Goal: Find specific page/section: Find specific page/section

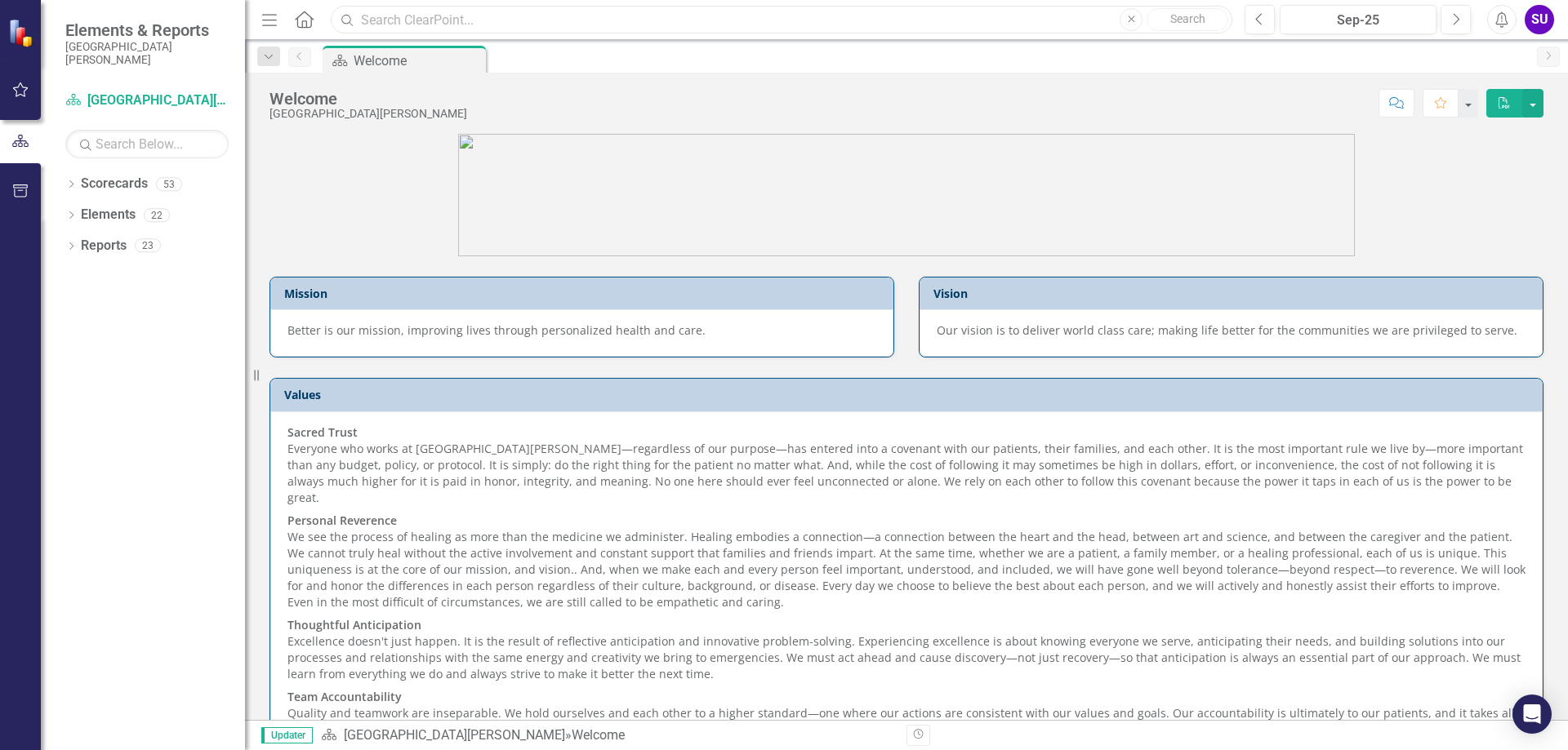
click at [478, 29] on input "text" at bounding box center [781, 20] width 901 height 29
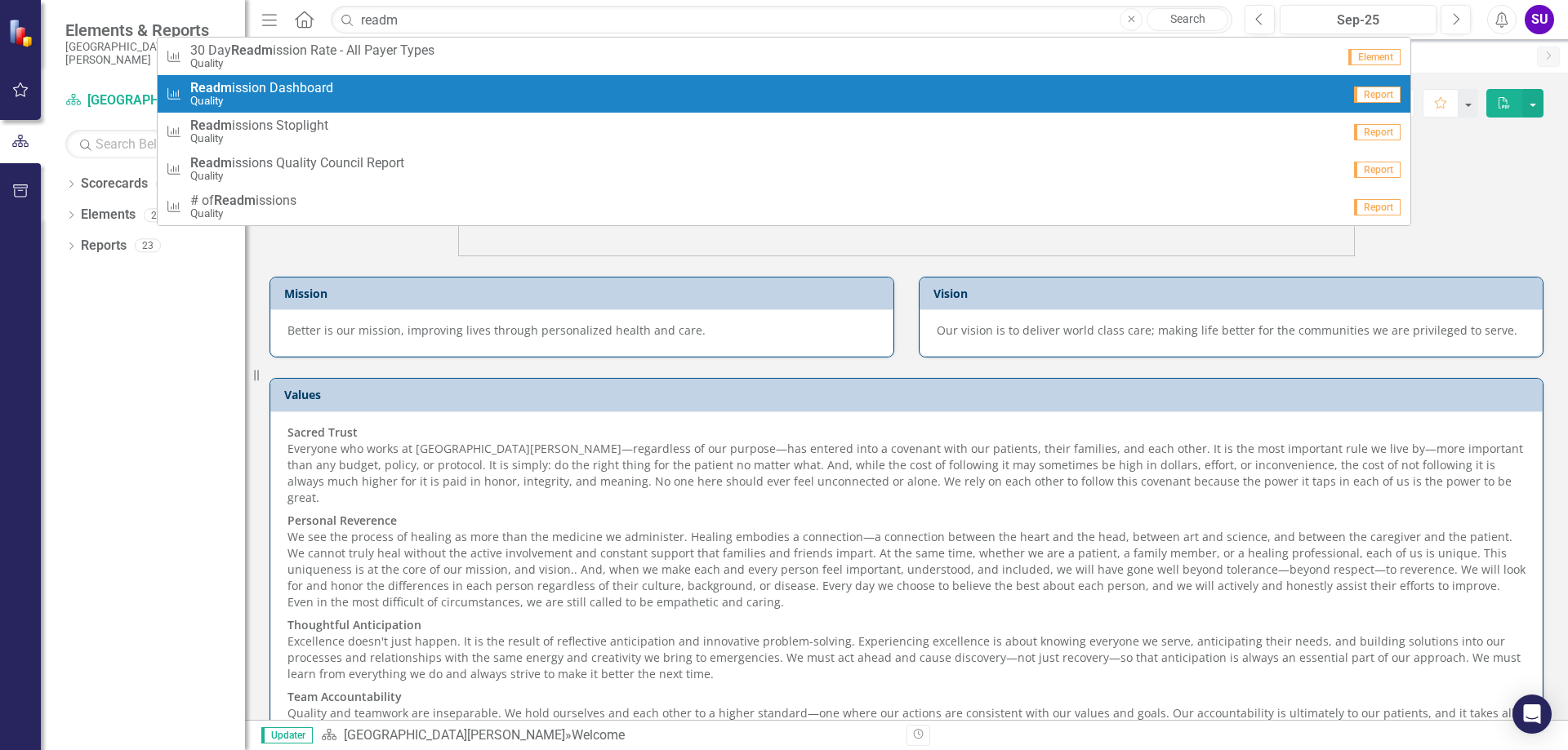
click at [321, 86] on span "Readm ission Dashboard" at bounding box center [261, 88] width 143 height 14
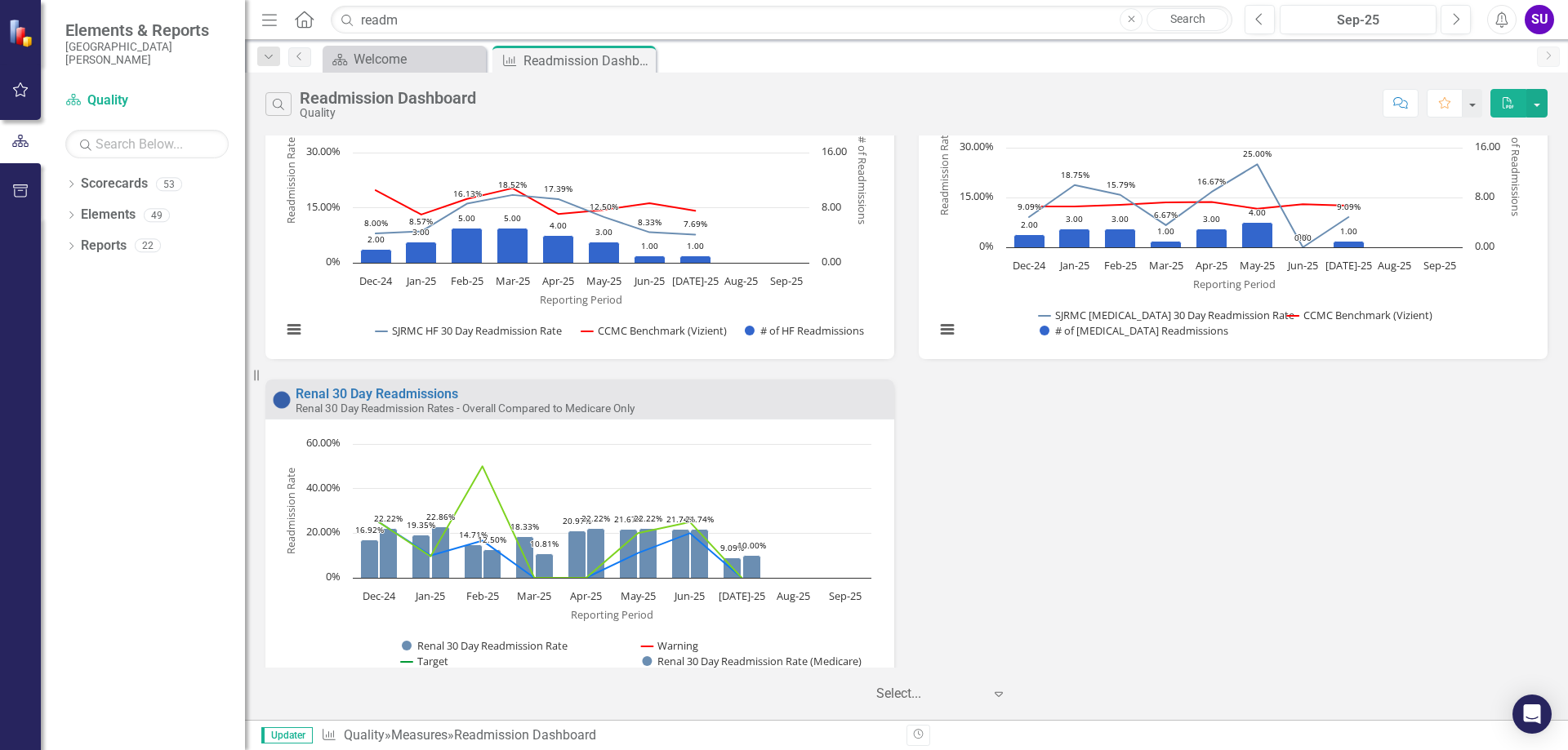
scroll to position [1201, 0]
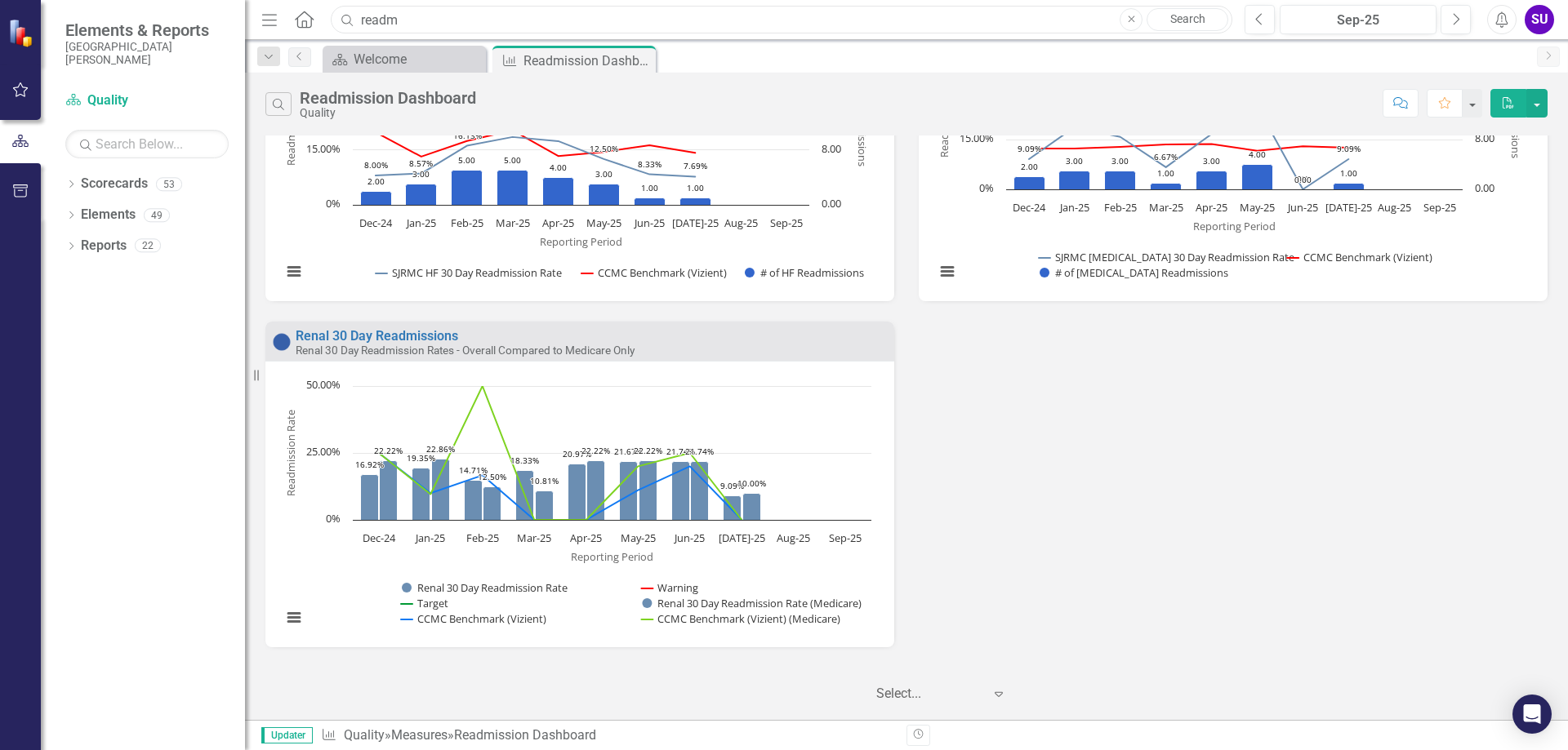
click at [535, 17] on input "readm" at bounding box center [781, 20] width 901 height 29
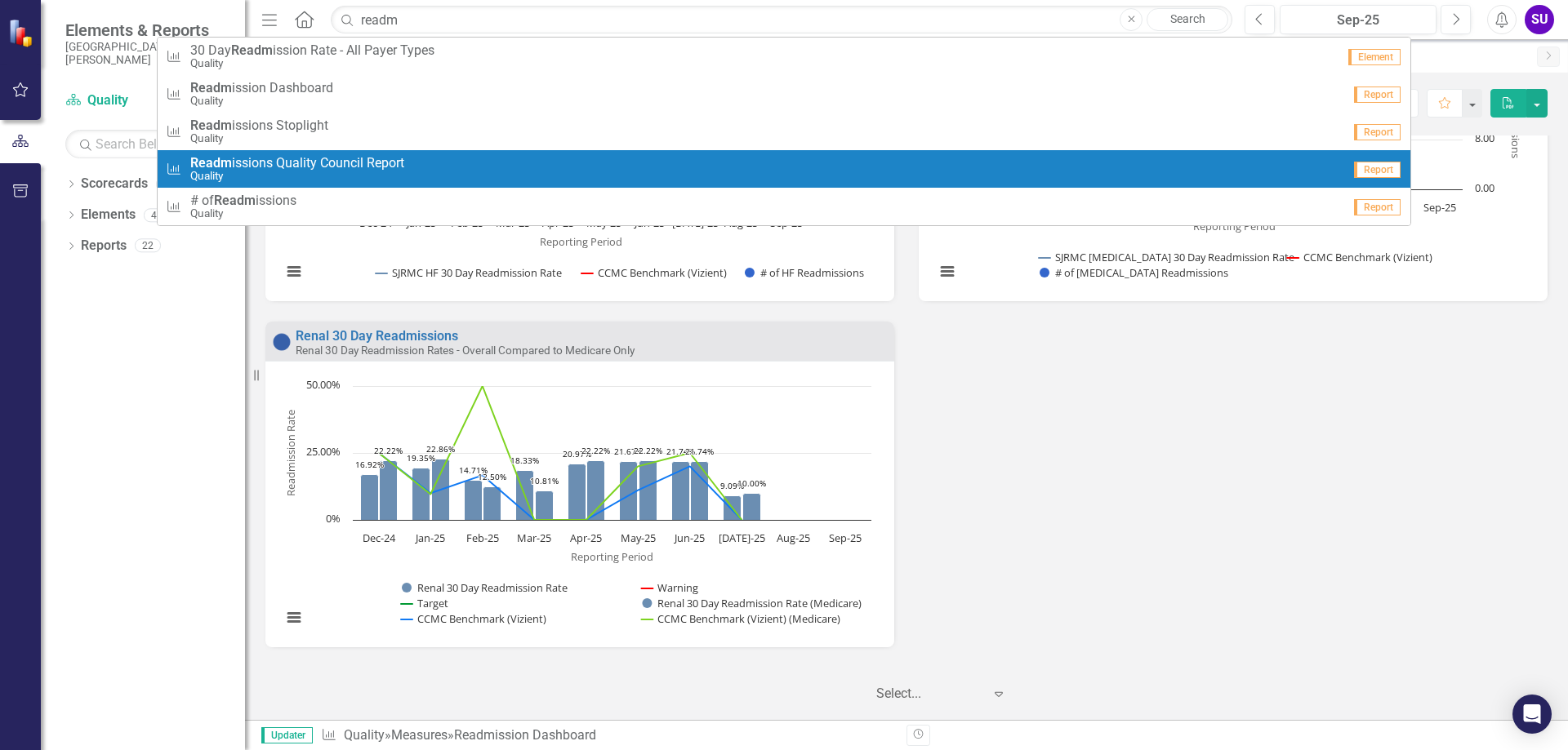
click at [353, 159] on span "Readm issions Quality Council Report" at bounding box center [297, 163] width 214 height 14
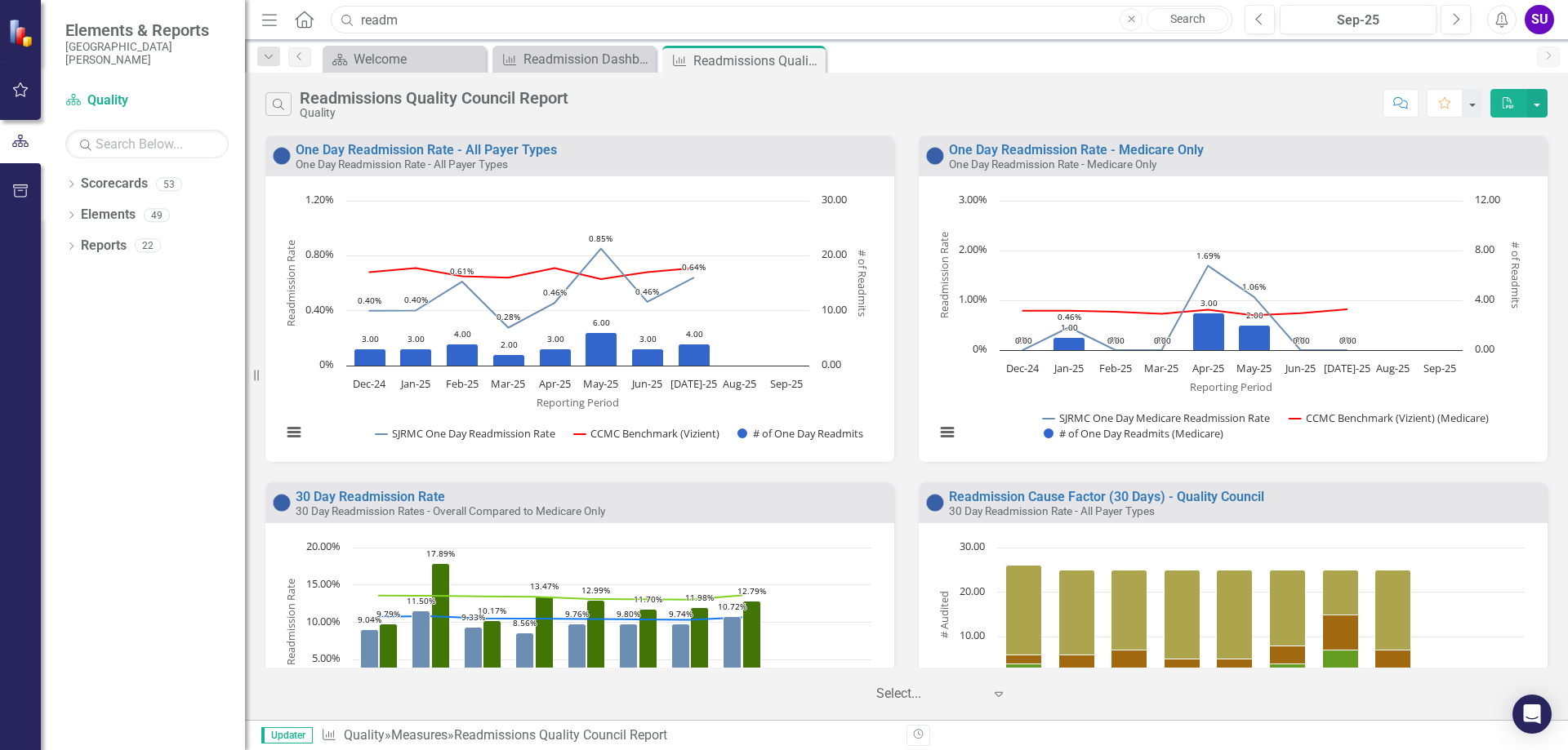
click at [422, 21] on input "readm" at bounding box center [781, 20] width 901 height 29
type input "r"
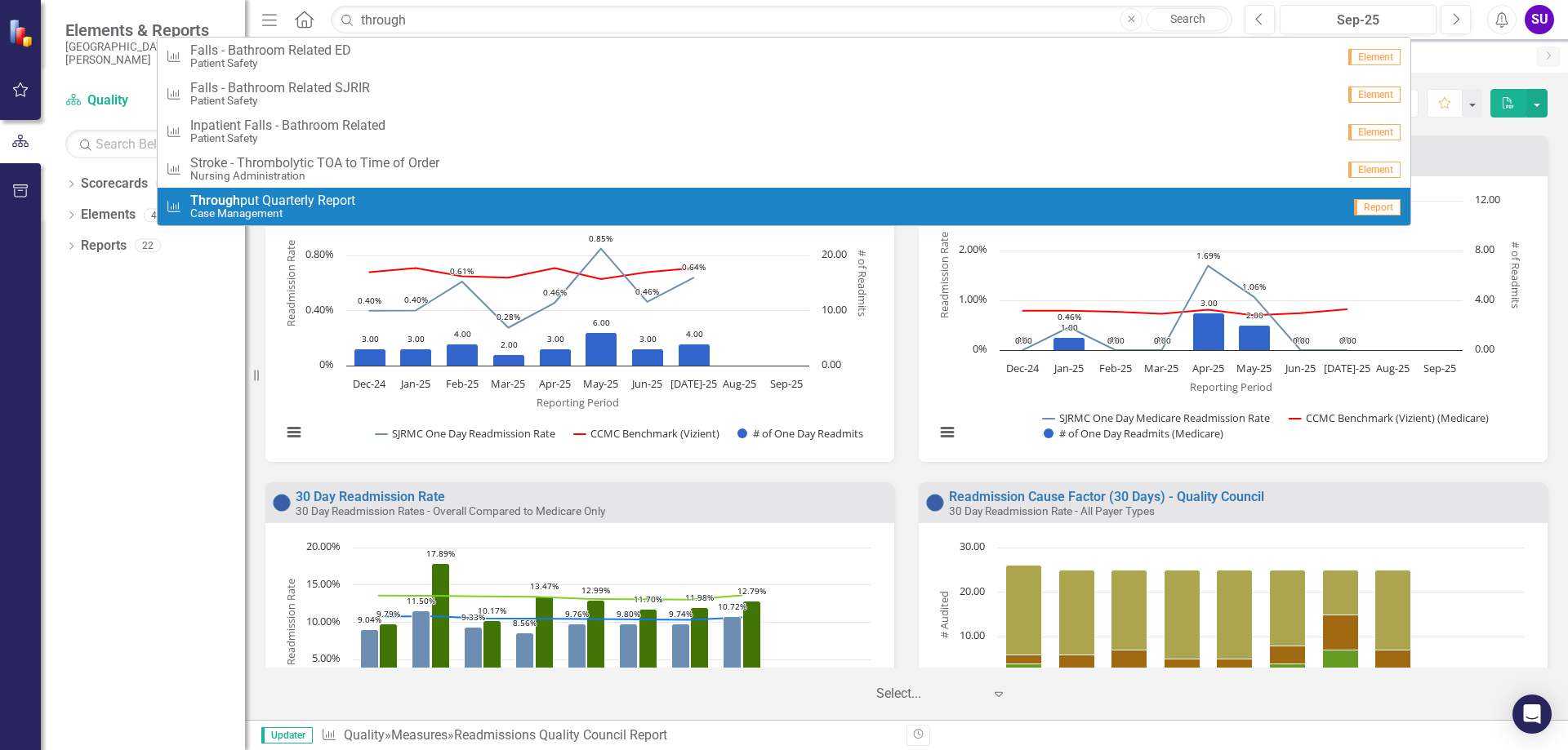
click at [280, 198] on span "Through put Quarterly Report" at bounding box center [272, 200] width 165 height 14
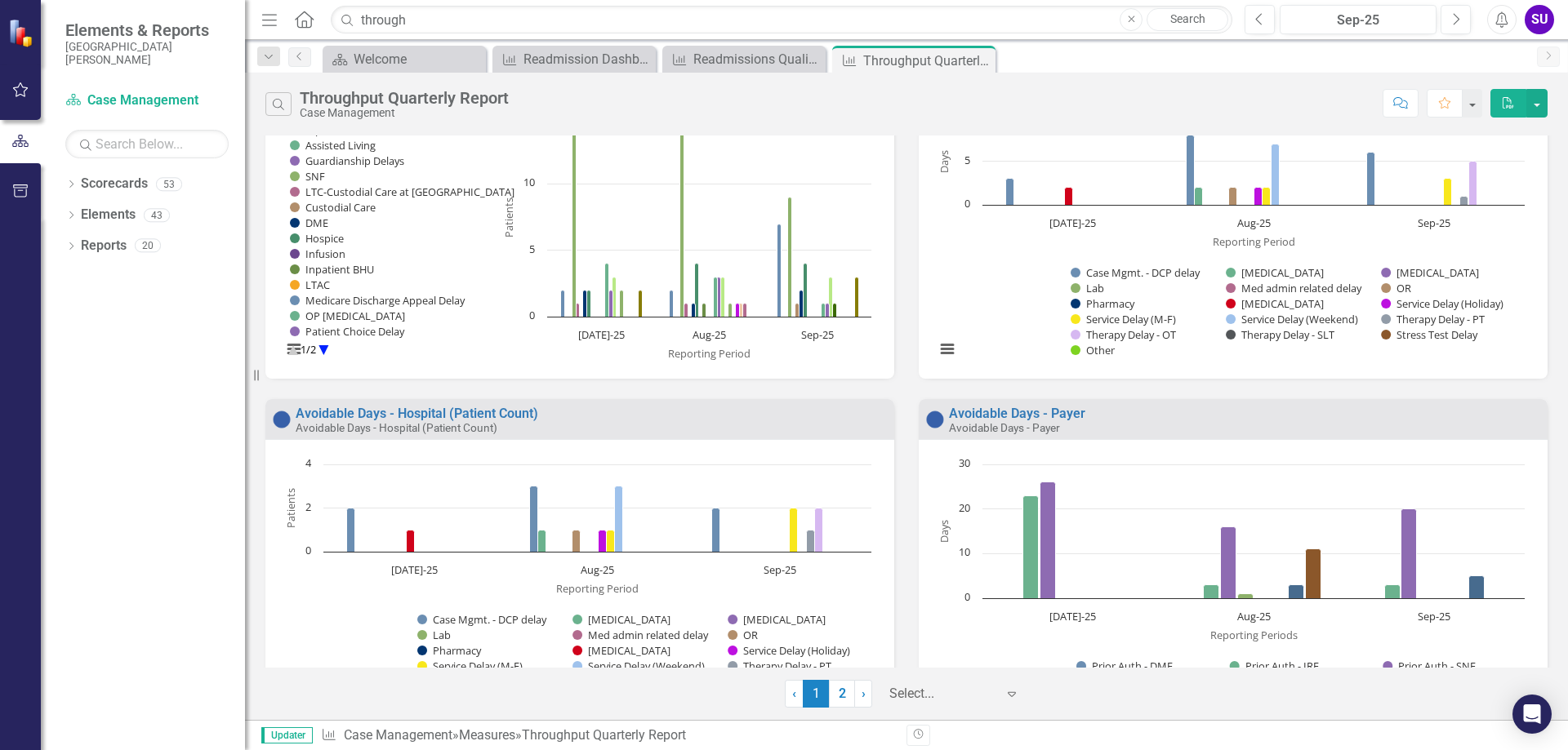
scroll to position [1548, 0]
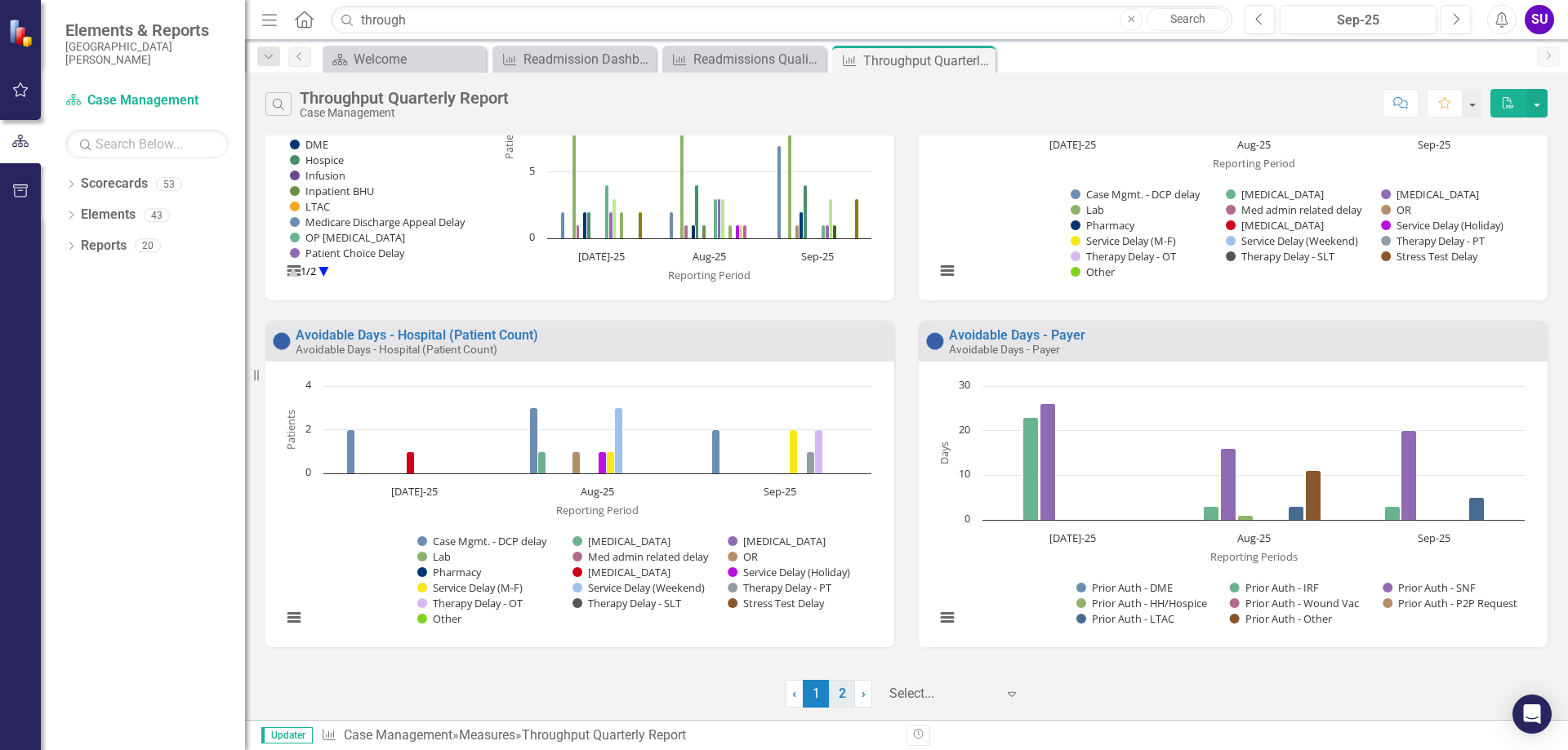
click at [836, 693] on link "2" at bounding box center [841, 693] width 26 height 28
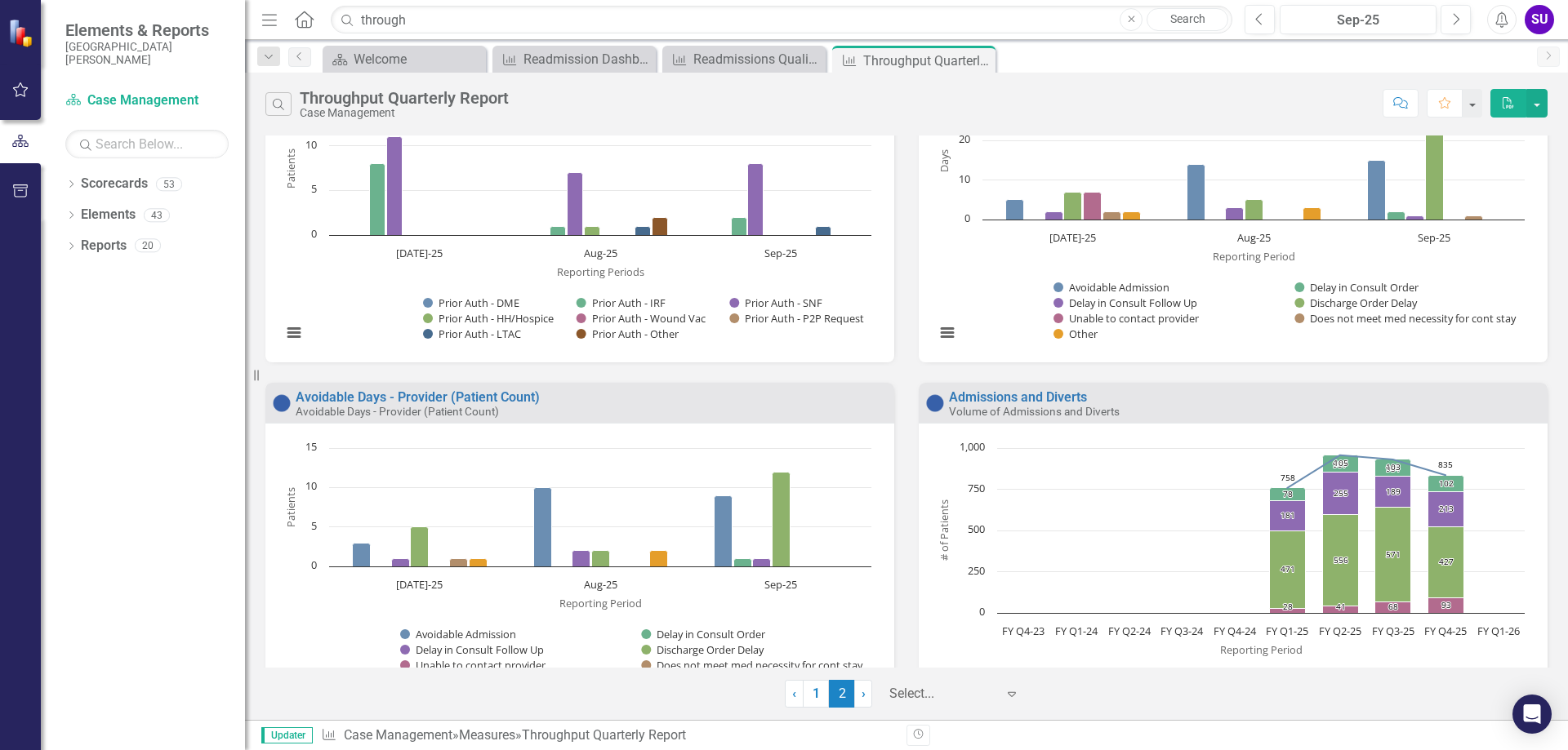
scroll to position [0, 0]
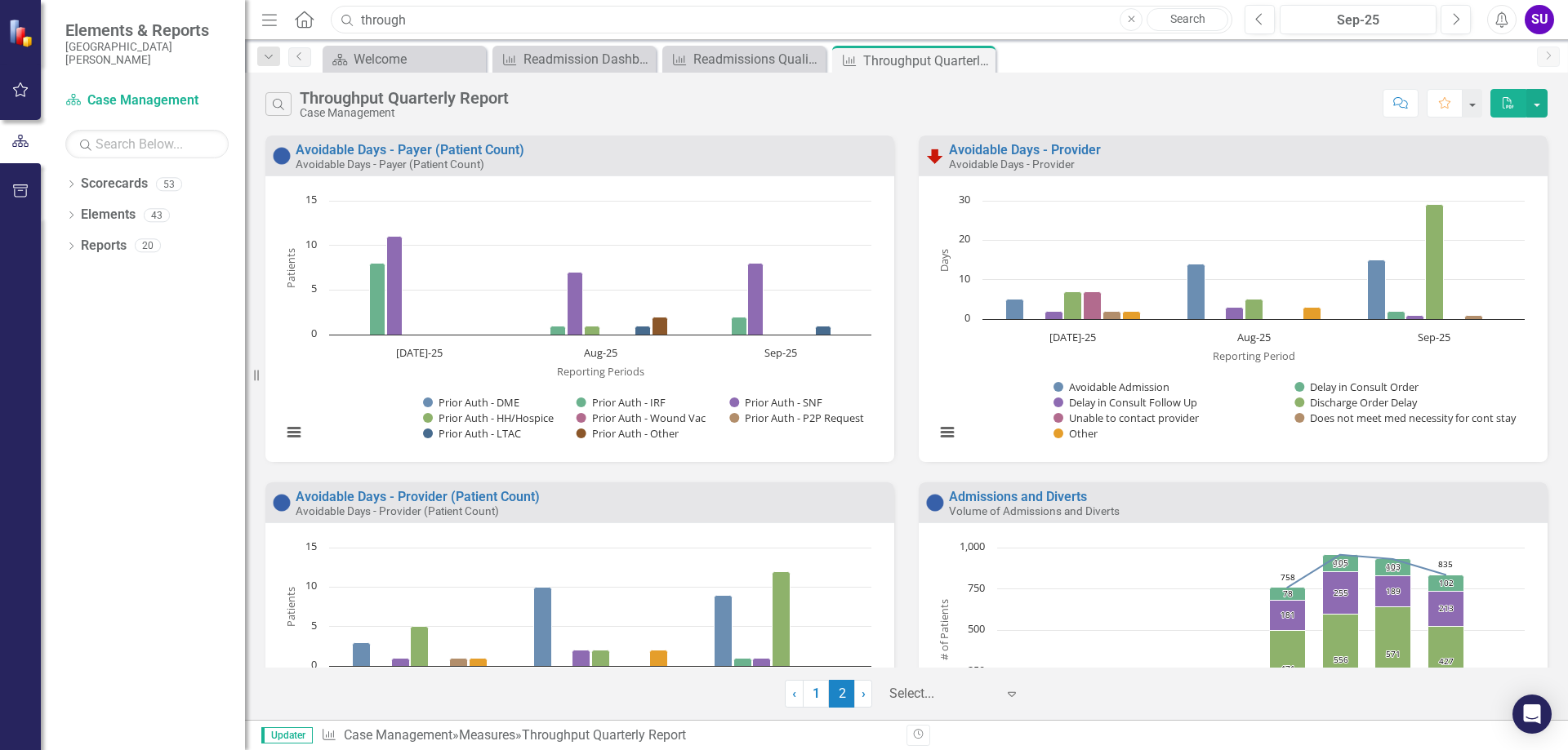
drag, startPoint x: 426, startPoint y: 21, endPoint x: 330, endPoint y: 22, distance: 96.0
click at [330, 22] on div "through" at bounding box center [777, 20] width 901 height 29
click at [539, 13] on input "los index" at bounding box center [781, 20] width 901 height 29
drag, startPoint x: 539, startPoint y: 13, endPoint x: 288, endPoint y: 16, distance: 251.0
click at [288, 16] on div "Menu Home Search los index Close Search" at bounding box center [743, 19] width 971 height 31
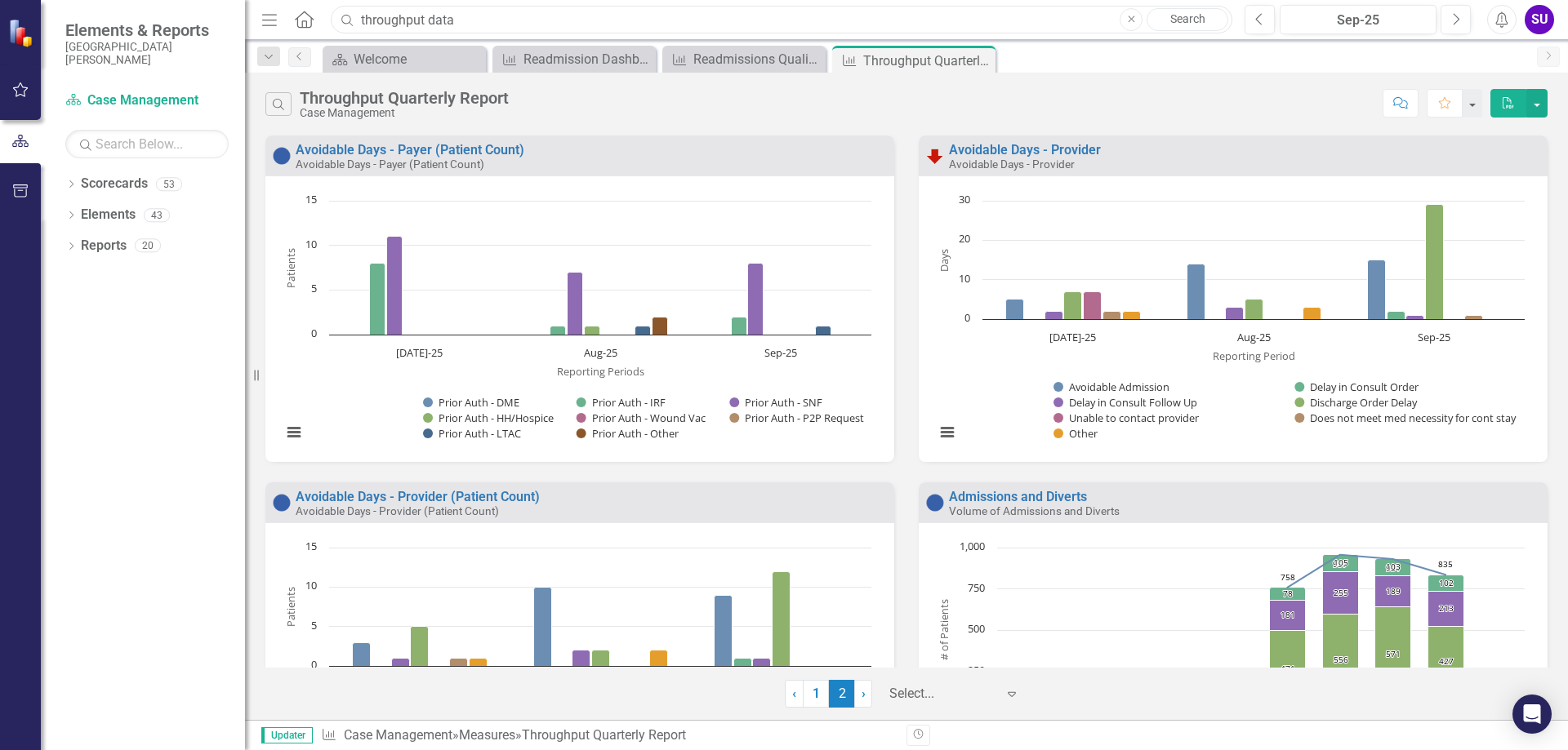
click at [588, 13] on input "throughput data" at bounding box center [781, 20] width 901 height 29
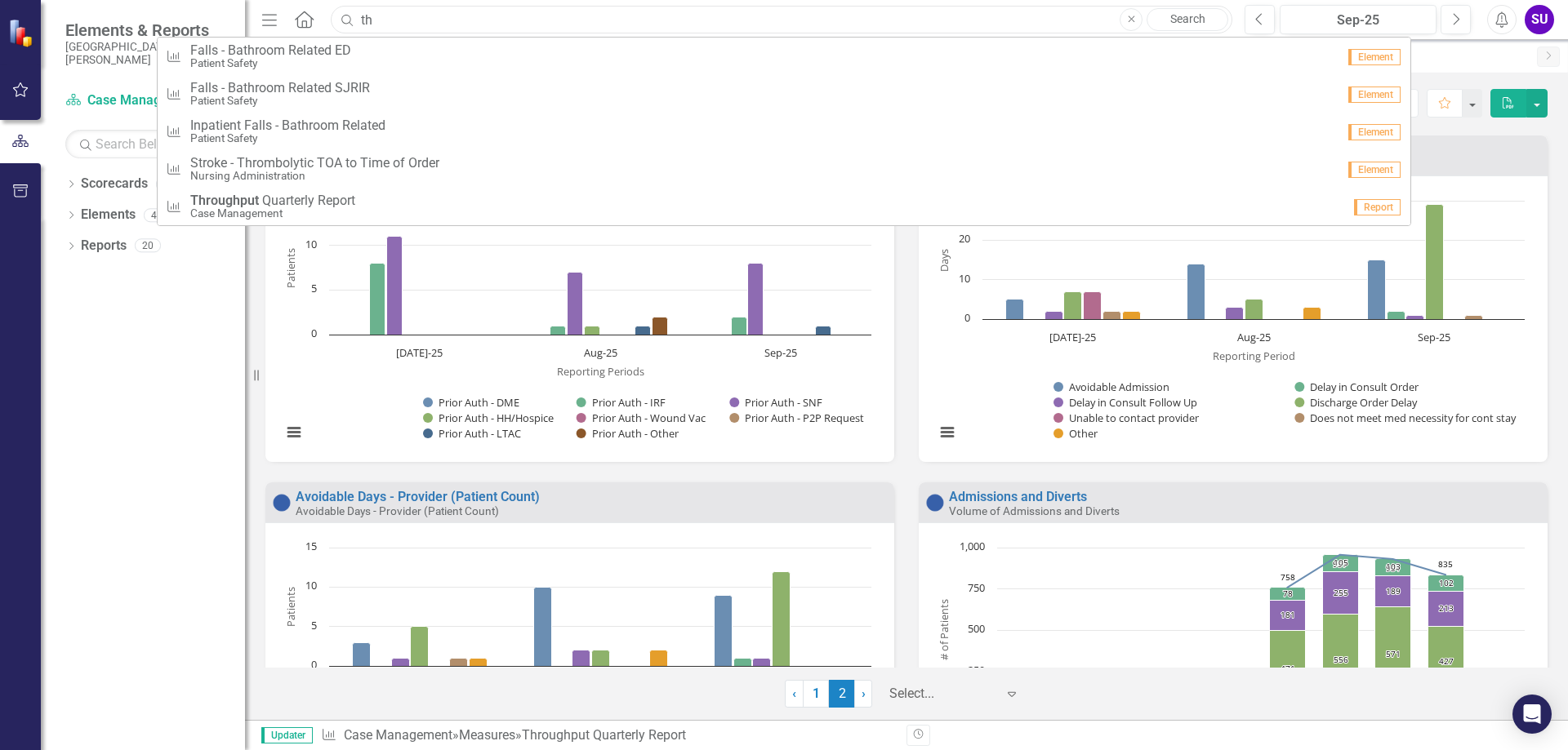
type input "t"
